Goal: Find specific page/section: Find specific page/section

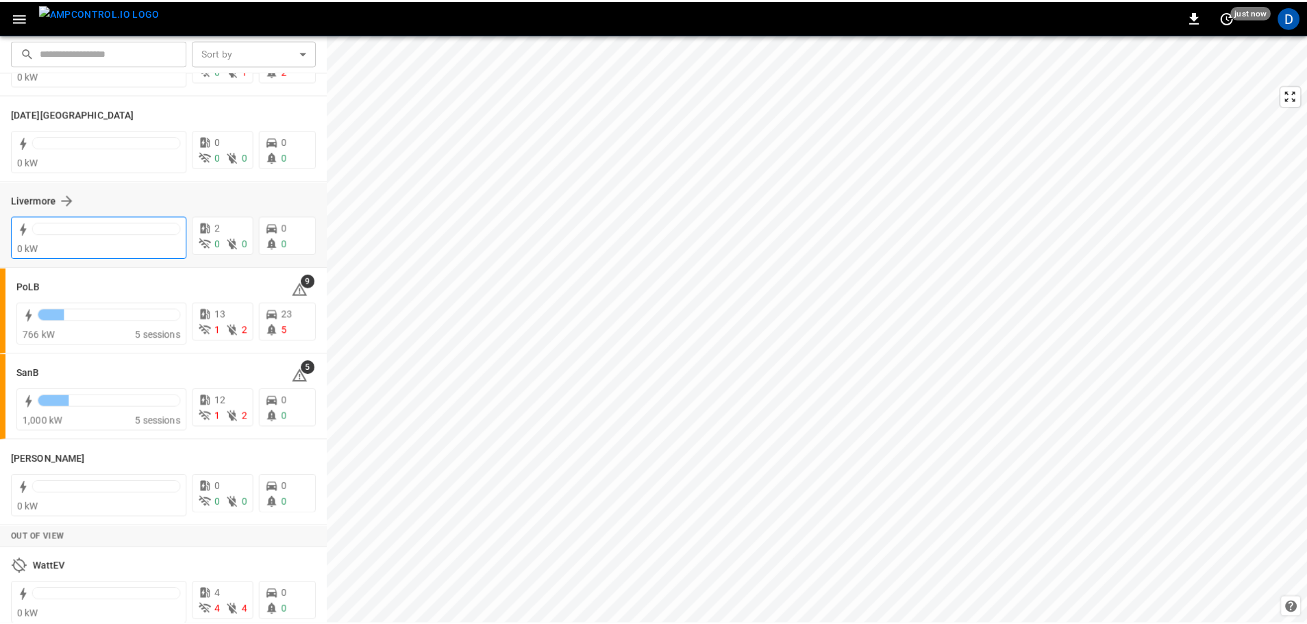
scroll to position [266, 0]
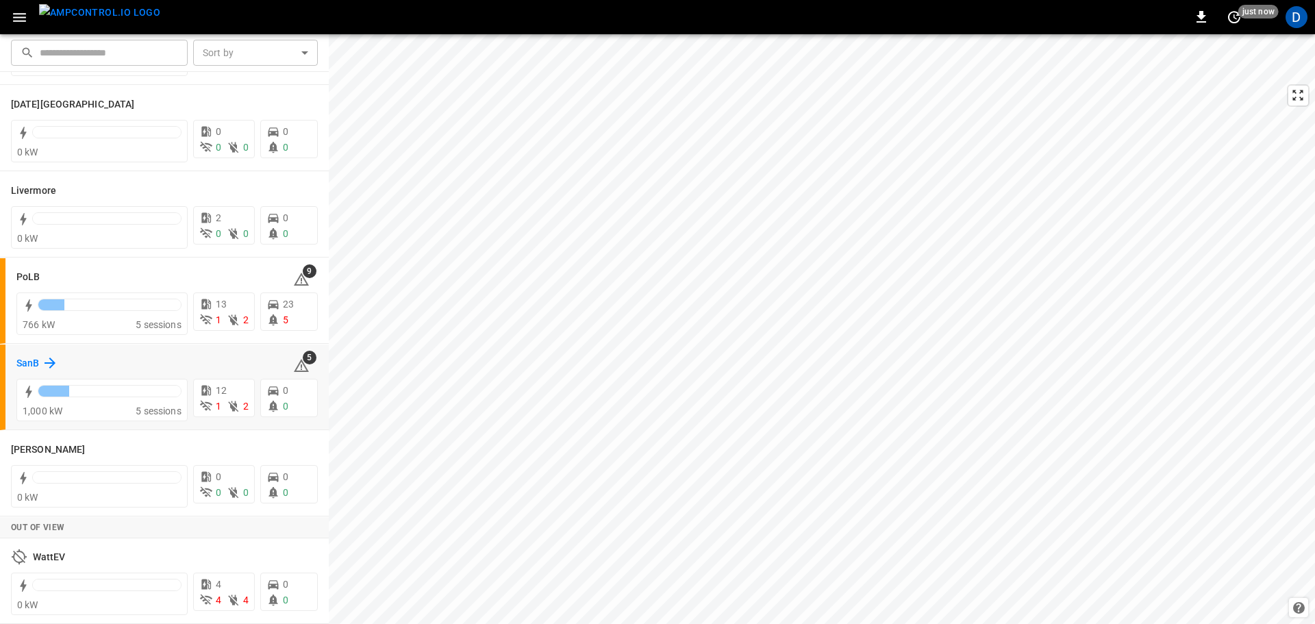
click at [27, 365] on h6 "SanB" at bounding box center [27, 363] width 23 height 15
